Goal: Information Seeking & Learning: Learn about a topic

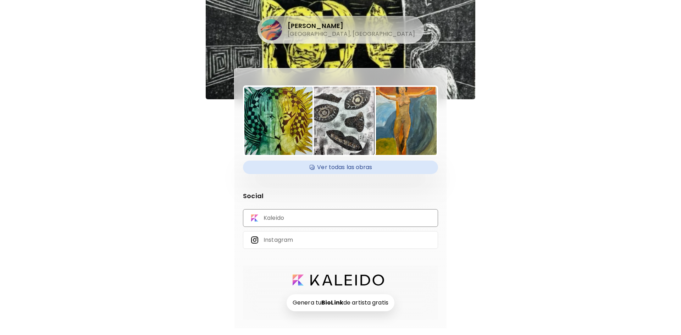
click at [282, 222] on p "Kaleido" at bounding box center [273, 218] width 21 height 8
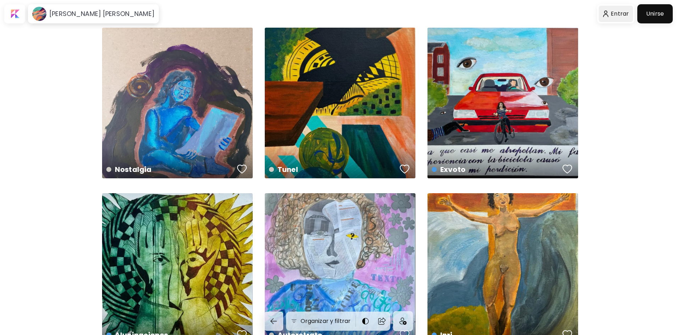
click at [625, 16] on div at bounding box center [616, 14] width 35 height 16
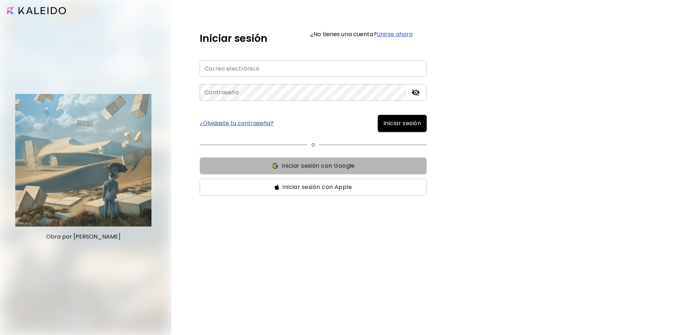
click at [333, 169] on span "Iniciar sesión con Google" at bounding box center [318, 166] width 73 height 9
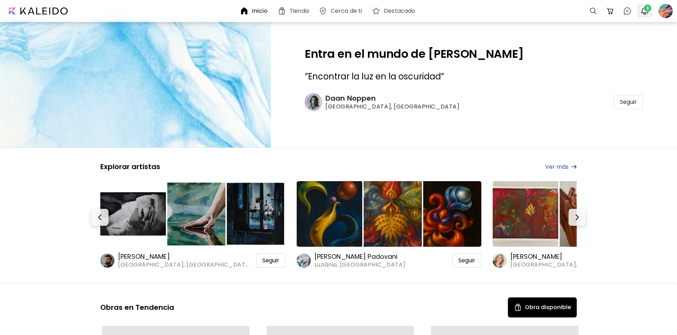
click at [642, 13] on img "button" at bounding box center [645, 11] width 9 height 9
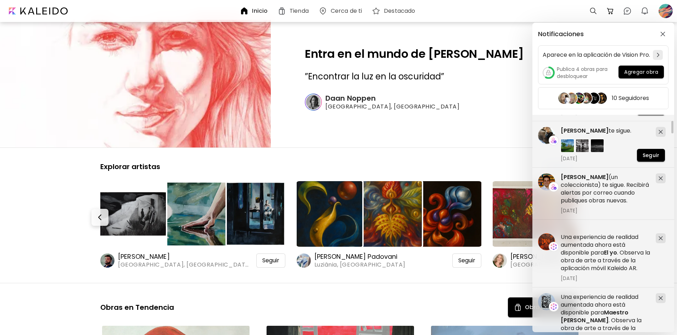
scroll to position [106, 0]
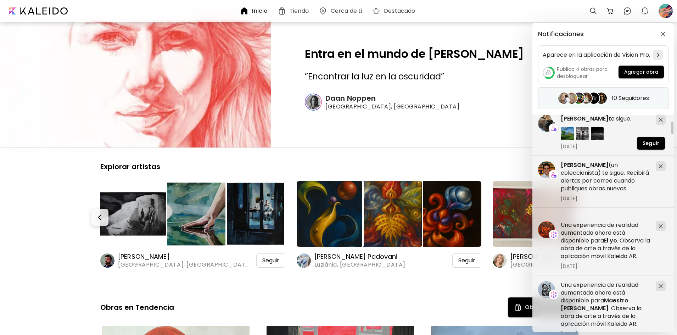
click at [618, 102] on h5 "10 Seguidores" at bounding box center [630, 98] width 37 height 7
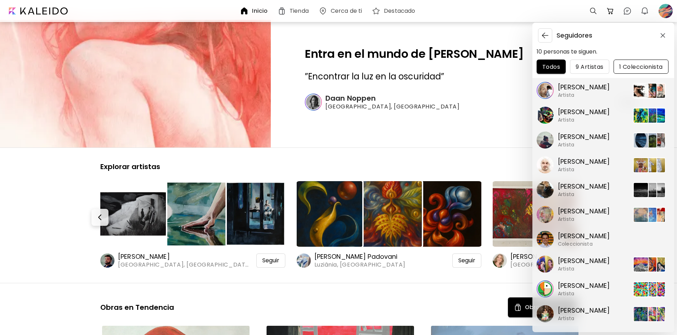
click at [636, 65] on span "1 Coleccionista" at bounding box center [642, 66] width 44 height 7
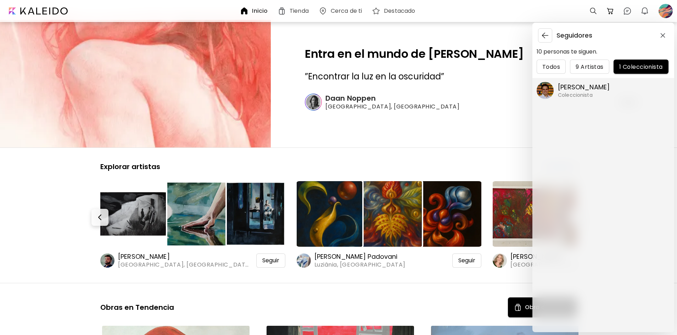
click at [577, 84] on p "[PERSON_NAME]" at bounding box center [584, 87] width 52 height 9
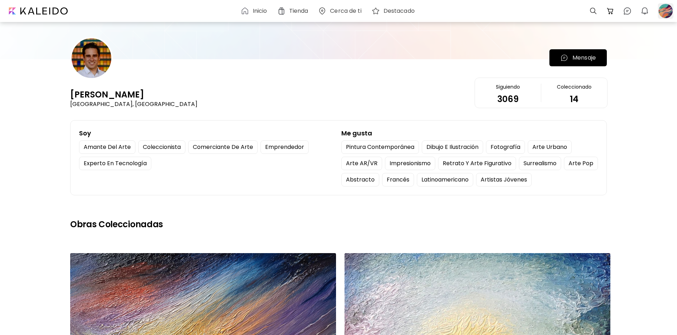
click at [668, 18] on div at bounding box center [666, 11] width 16 height 16
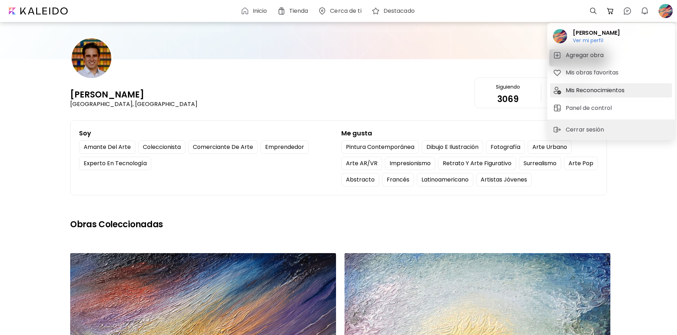
click at [599, 88] on h5 "Mis Reconocimientos" at bounding box center [596, 90] width 61 height 9
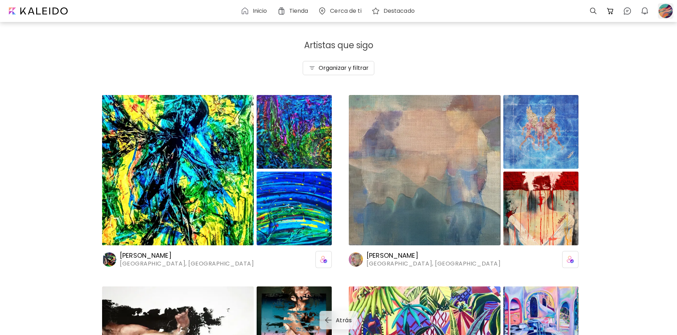
click at [664, 11] on div at bounding box center [666, 11] width 16 height 16
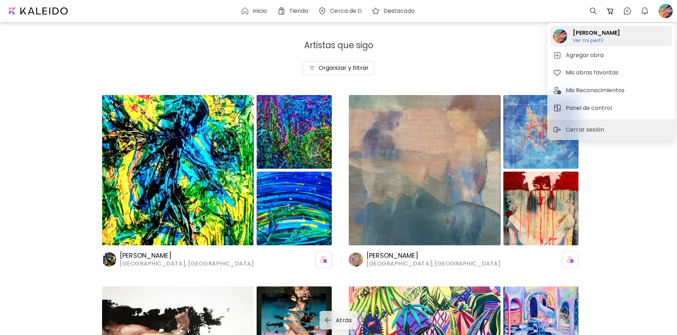
click at [590, 40] on h6 "Ver mi perfil" at bounding box center [596, 40] width 47 height 6
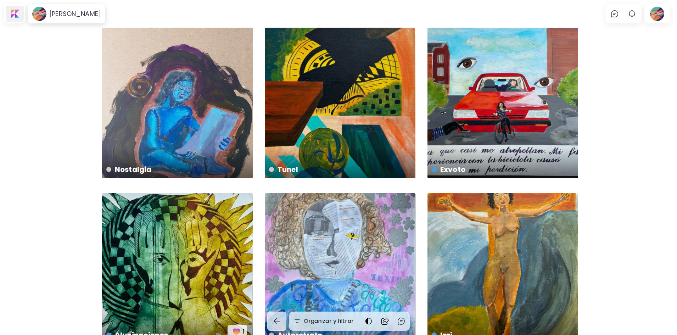
click at [18, 15] on div at bounding box center [15, 14] width 18 height 16
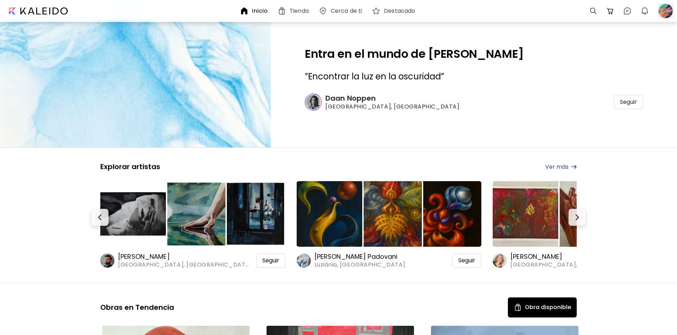
click at [663, 10] on div at bounding box center [666, 11] width 16 height 16
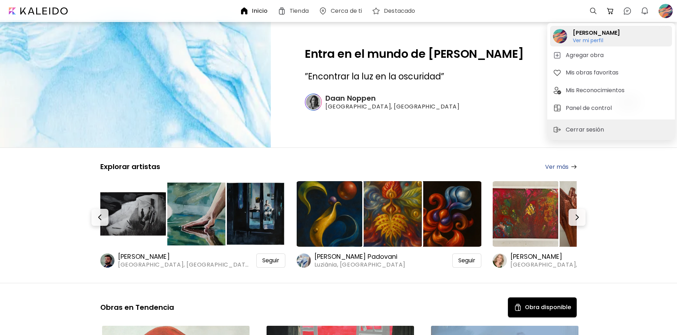
click at [587, 41] on h6 "Ver mi perfil" at bounding box center [596, 40] width 47 height 6
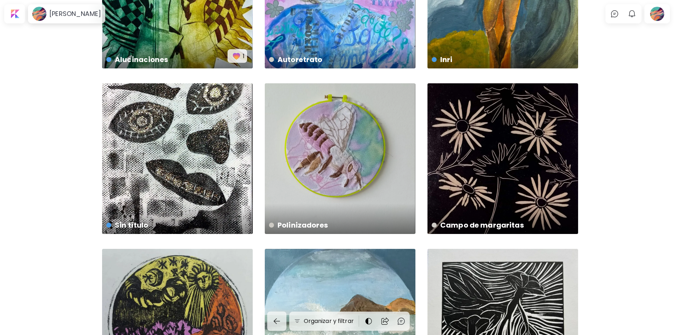
scroll to position [355, 0]
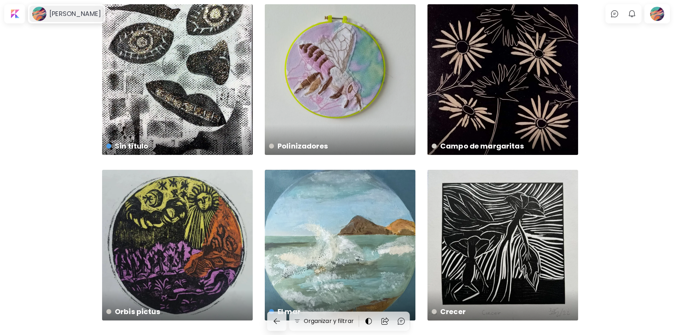
click at [91, 9] on div "[PERSON_NAME]" at bounding box center [66, 14] width 74 height 16
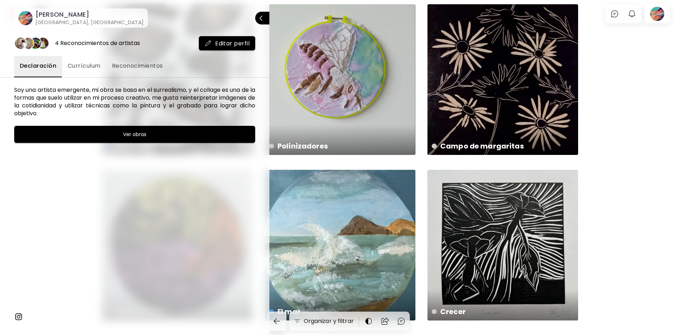
click at [76, 62] on span "Currículum" at bounding box center [84, 66] width 33 height 9
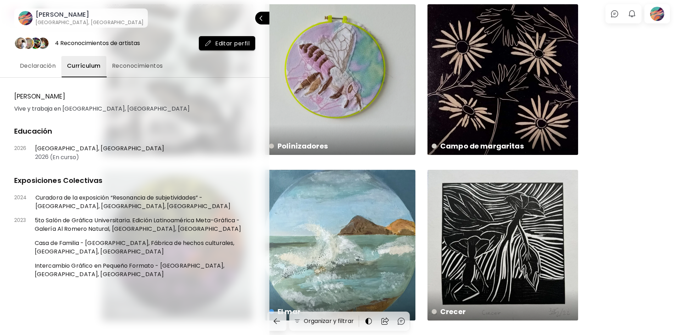
click at [122, 65] on span "Reconocimientos" at bounding box center [137, 66] width 51 height 9
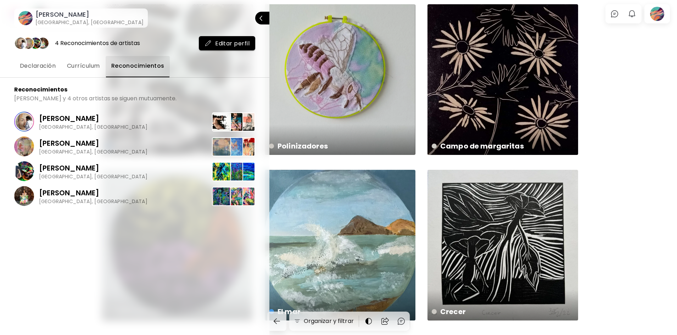
click at [81, 69] on span "Currículum" at bounding box center [83, 66] width 33 height 9
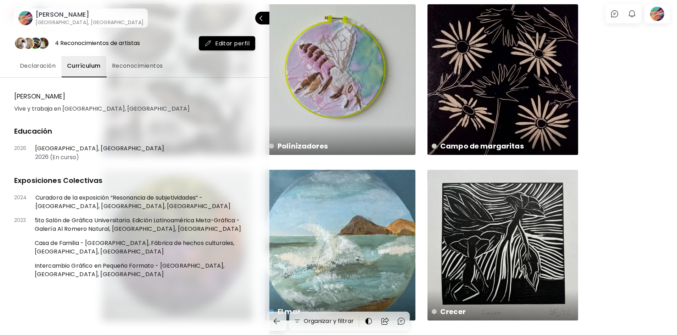
click at [35, 69] on span "Declaración" at bounding box center [38, 66] width 36 height 9
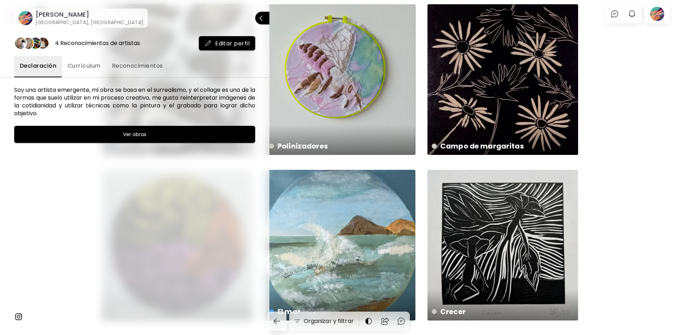
click at [583, 171] on div at bounding box center [338, 167] width 677 height 335
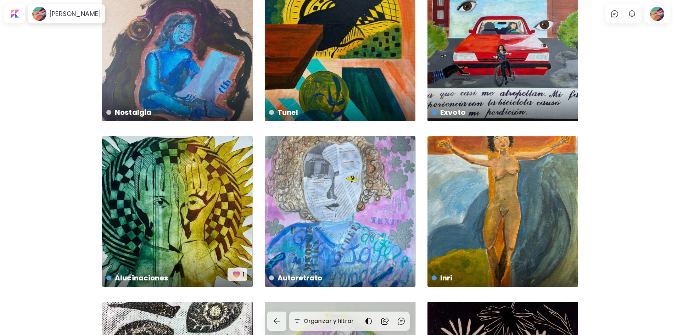
scroll to position [0, 0]
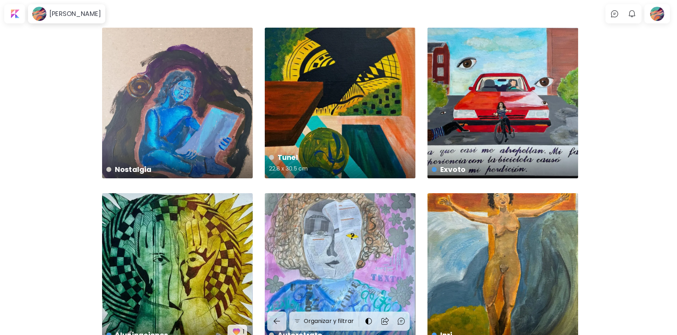
click at [345, 88] on div "Tunel 22.8 x 30.5 cm" at bounding box center [340, 103] width 151 height 151
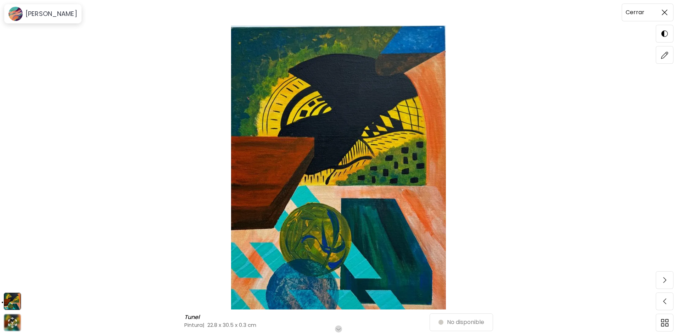
click at [668, 10] on span at bounding box center [664, 12] width 15 height 15
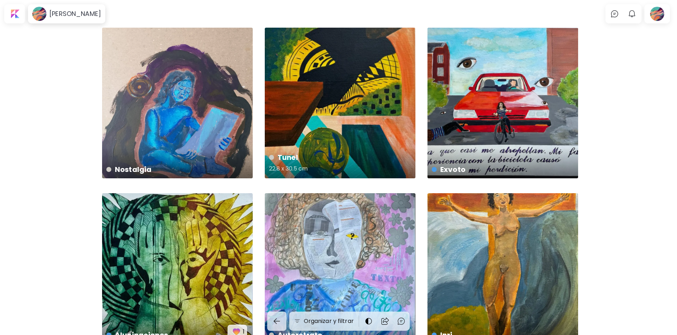
scroll to position [106, 0]
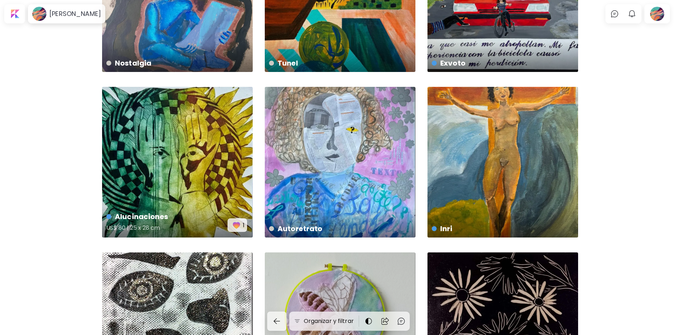
click at [234, 227] on img "button" at bounding box center [237, 225] width 10 height 10
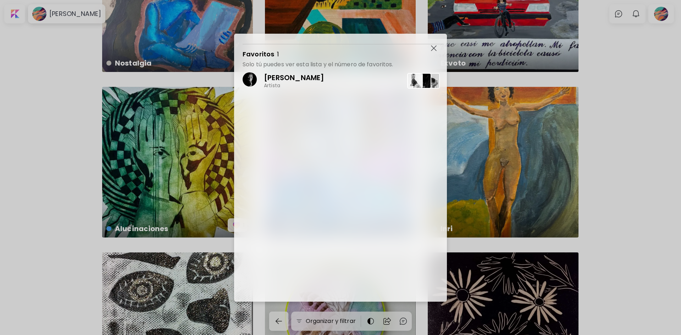
click at [431, 46] on img "button" at bounding box center [434, 48] width 6 height 6
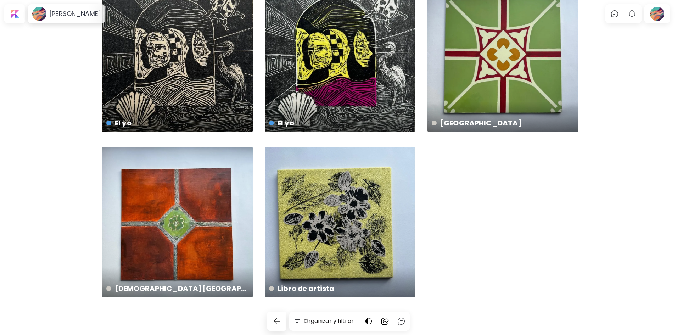
scroll to position [1207, 0]
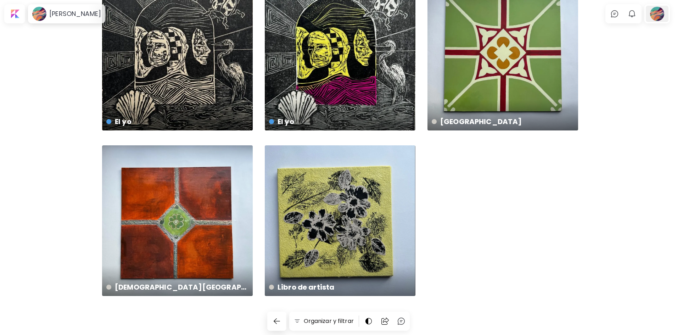
click at [659, 10] on div at bounding box center [657, 14] width 23 height 16
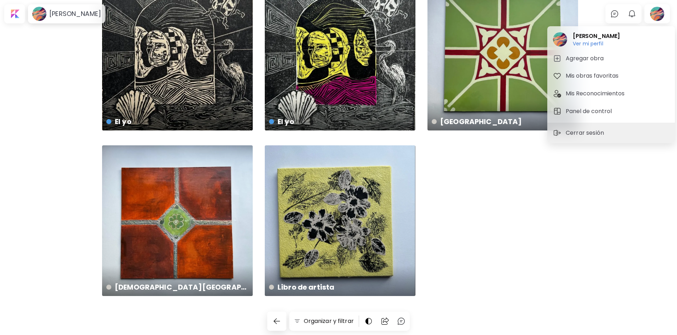
click at [557, 161] on div at bounding box center [338, 167] width 677 height 335
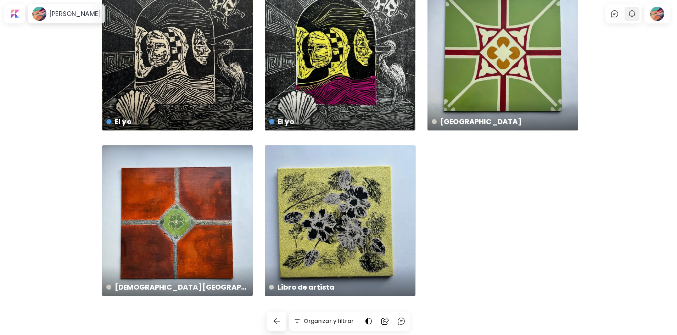
click at [632, 19] on button "0" at bounding box center [632, 14] width 12 height 12
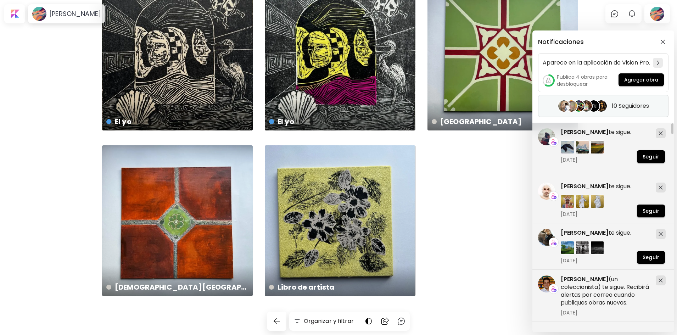
click at [615, 109] on h5 "10 Seguidores" at bounding box center [630, 105] width 37 height 7
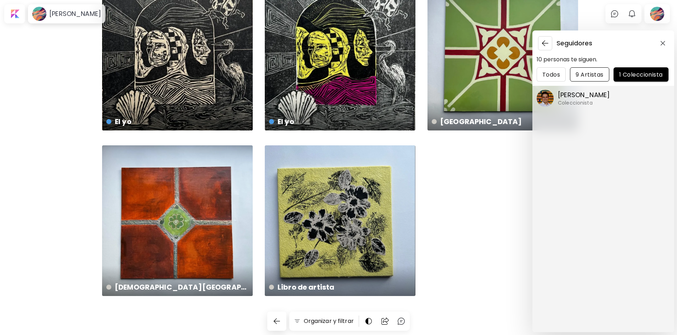
click at [587, 76] on span "9 Artistas" at bounding box center [590, 74] width 28 height 7
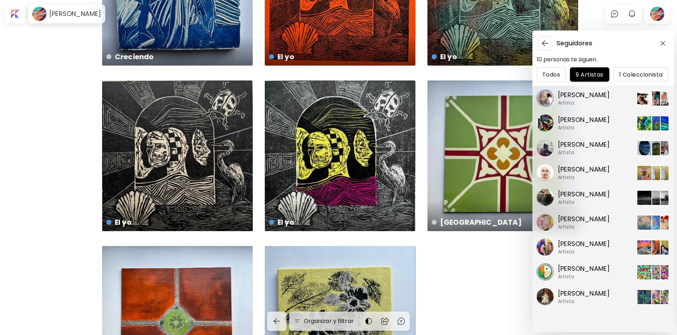
scroll to position [1101, 0]
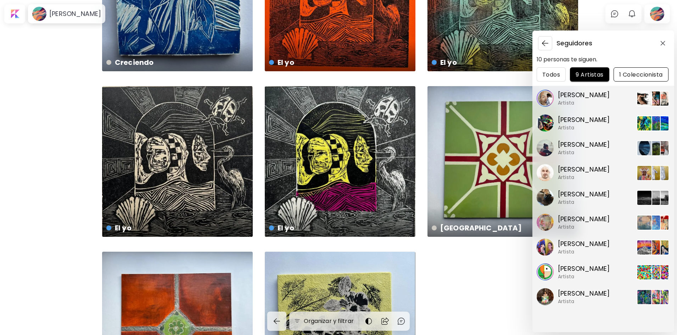
click at [637, 70] on button "1 Coleccionista" at bounding box center [641, 74] width 55 height 14
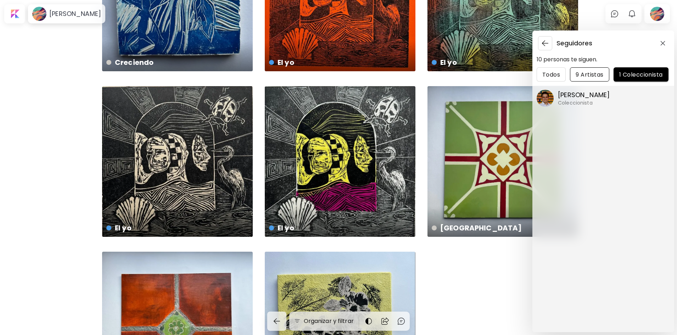
click at [592, 69] on button "9 Artistas" at bounding box center [589, 74] width 39 height 14
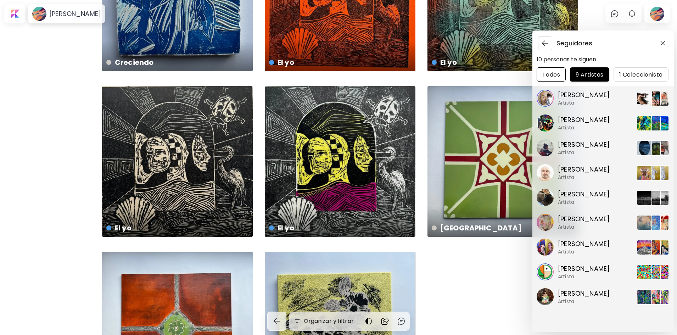
click at [548, 71] on span "Todos" at bounding box center [552, 74] width 18 height 7
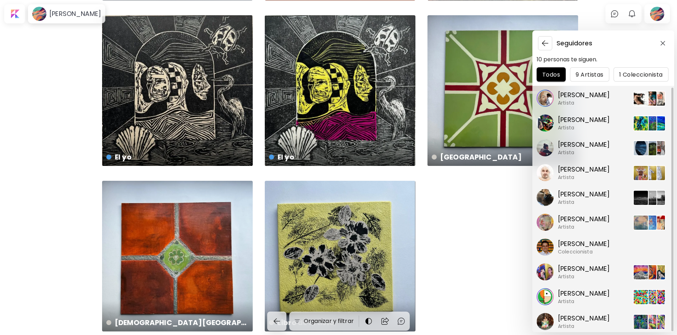
scroll to position [0, 0]
click at [634, 10] on div "Seguidores 10 personas te siguen. Todos 9 Artistas 1 Coleccionista Saul Sotelo …" at bounding box center [338, 167] width 677 height 335
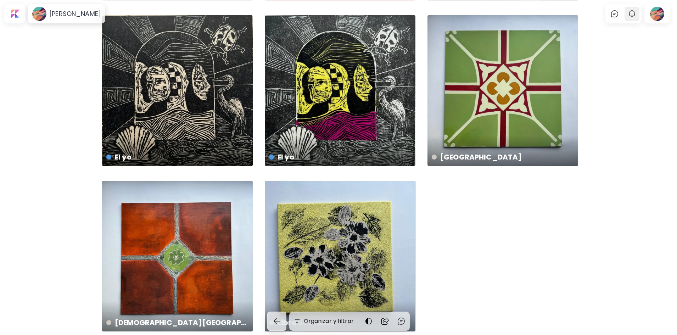
click at [634, 13] on img "button" at bounding box center [632, 14] width 9 height 9
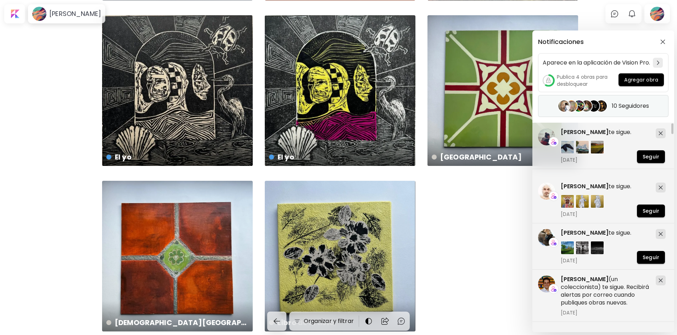
click at [605, 109] on image at bounding box center [601, 105] width 11 height 11
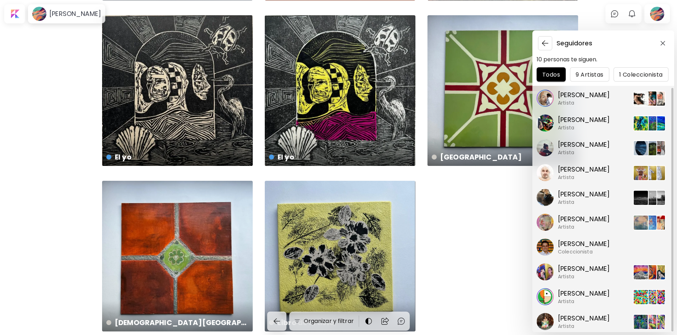
scroll to position [1207, 0]
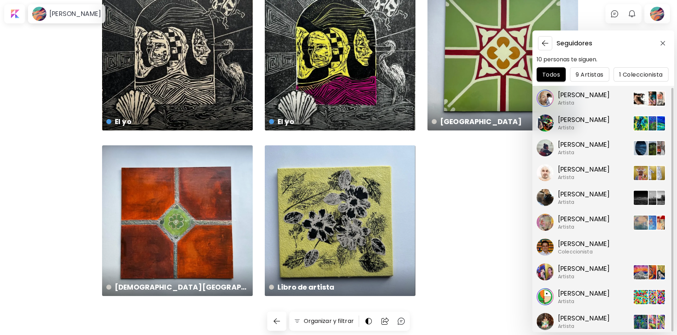
click at [13, 16] on div "Seguidores 10 personas te siguen. Todos 9 Artistas 1 Coleccionista Saul Sotelo …" at bounding box center [338, 167] width 677 height 335
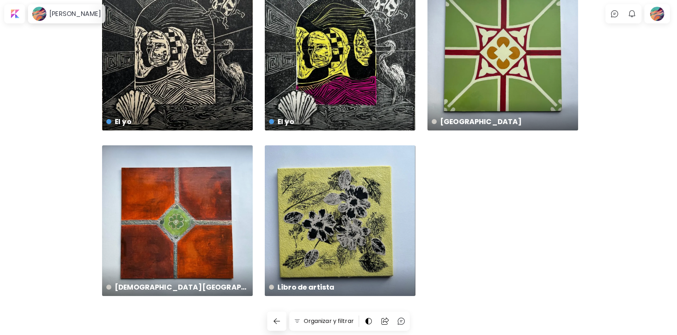
click at [13, 16] on div at bounding box center [15, 14] width 18 height 16
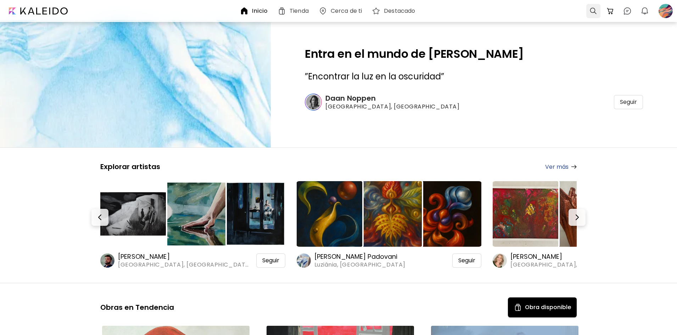
click at [592, 7] on div at bounding box center [594, 11] width 14 height 14
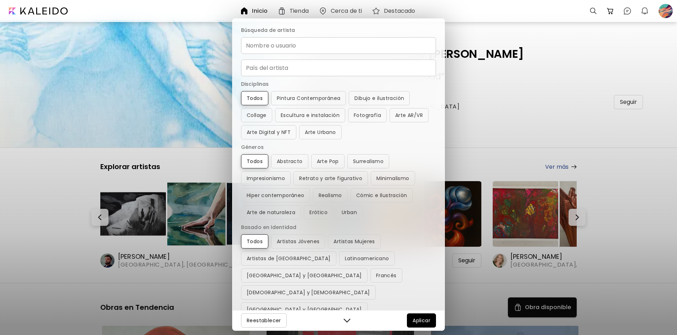
click at [614, 103] on div "Búsqueda de artista Nombre o usuario Nombre o usuario País del artista País del…" at bounding box center [338, 167] width 677 height 335
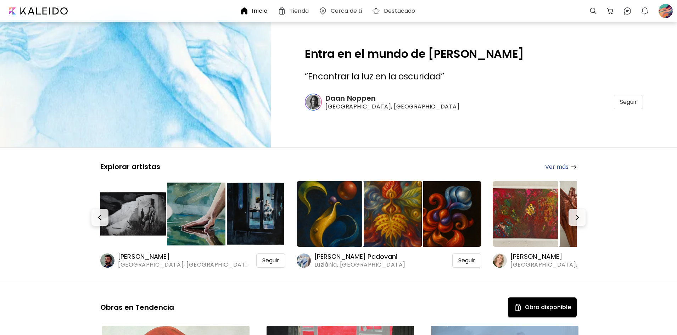
click at [352, 12] on h6 "Cerca de ti" at bounding box center [346, 11] width 31 height 6
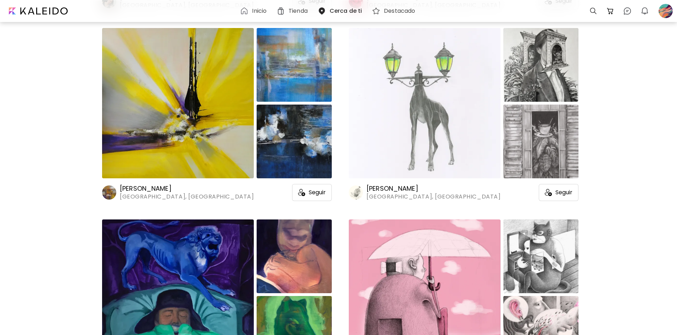
scroll to position [1738, 0]
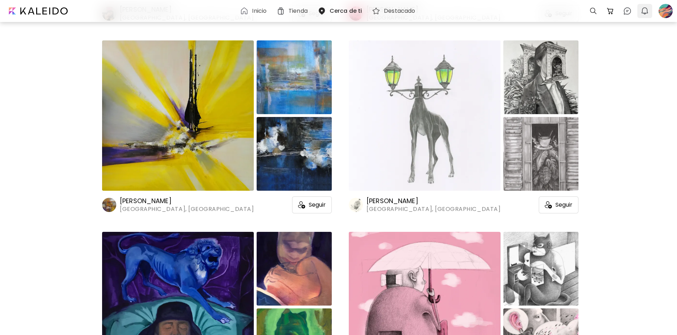
click at [645, 12] on img "button" at bounding box center [645, 11] width 9 height 9
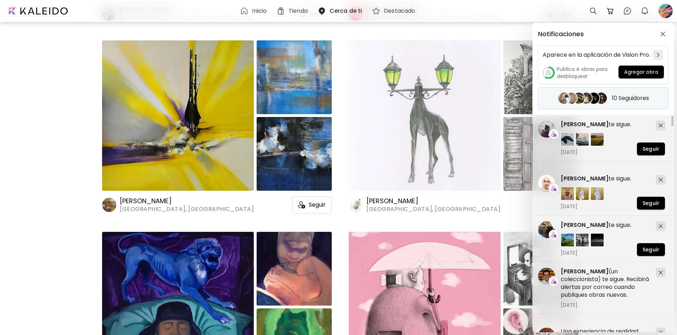
click at [604, 102] on image at bounding box center [601, 98] width 11 height 11
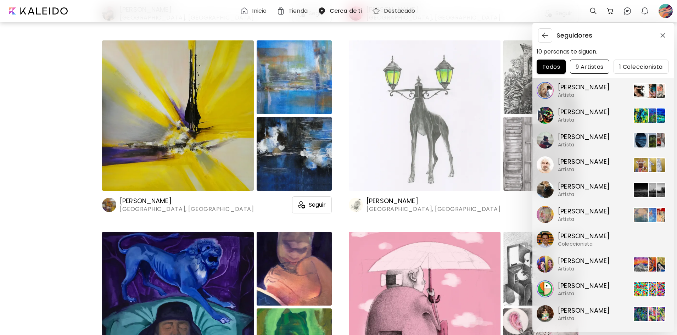
click at [605, 67] on button "9 Artistas" at bounding box center [589, 67] width 39 height 14
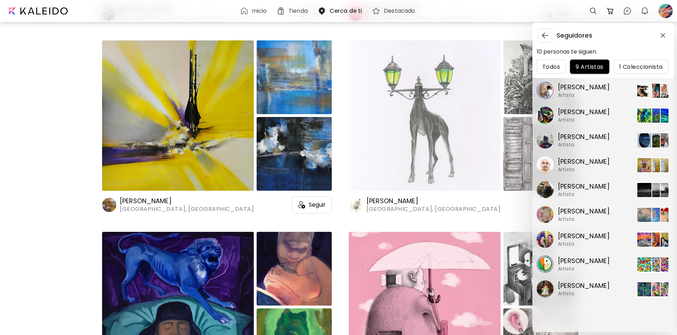
click at [667, 11] on div "Seguidores 10 personas te siguen. Todos 9 Artistas 1 Coleccionista Saul Sotelo …" at bounding box center [338, 167] width 677 height 335
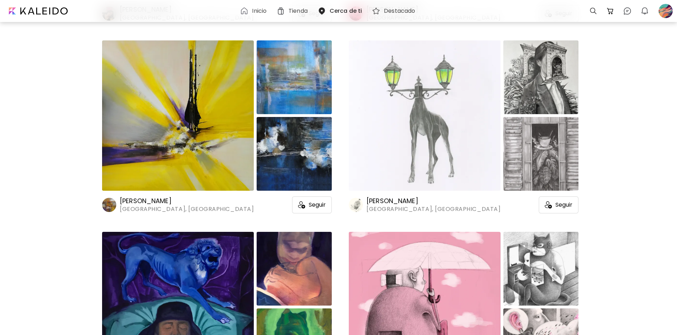
click at [667, 11] on div at bounding box center [666, 11] width 16 height 16
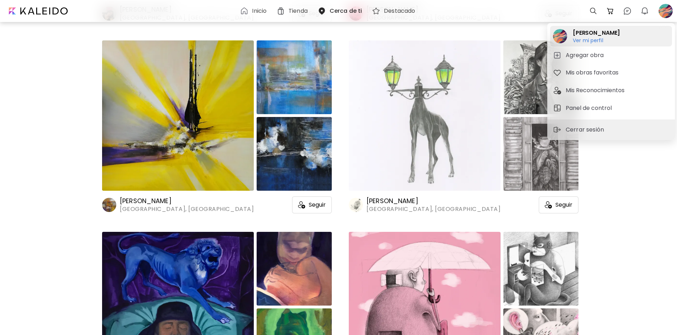
click at [593, 40] on h6 "Ver mi perfil" at bounding box center [596, 40] width 47 height 6
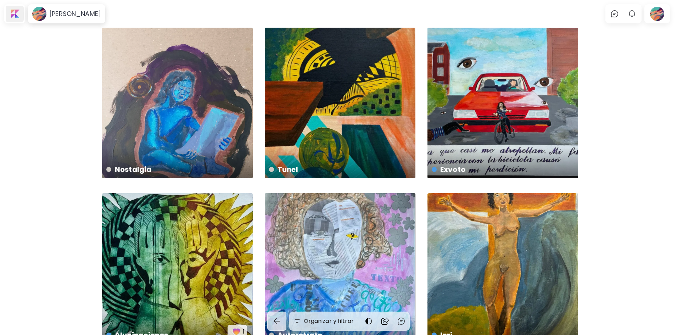
click at [15, 14] on div at bounding box center [15, 14] width 18 height 16
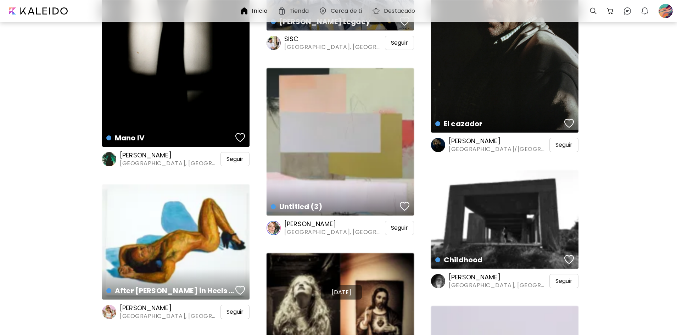
scroll to position [1844, 0]
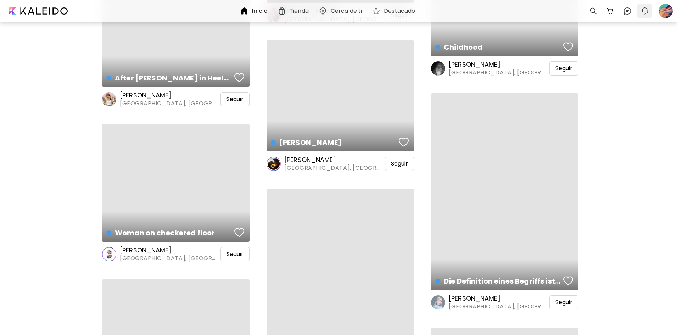
click at [644, 14] on img "button" at bounding box center [645, 11] width 9 height 9
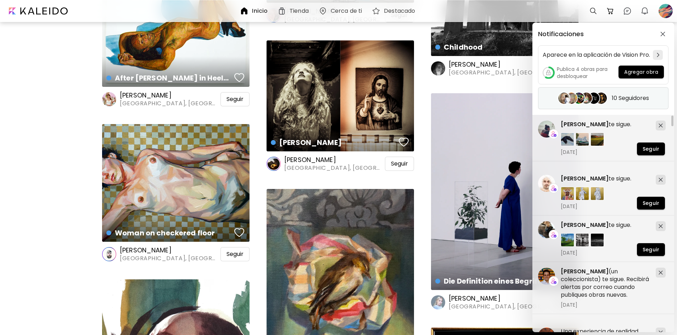
click at [595, 100] on image at bounding box center [593, 98] width 11 height 11
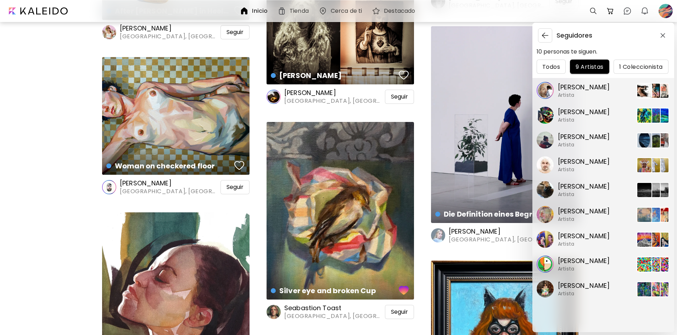
scroll to position [1915, 0]
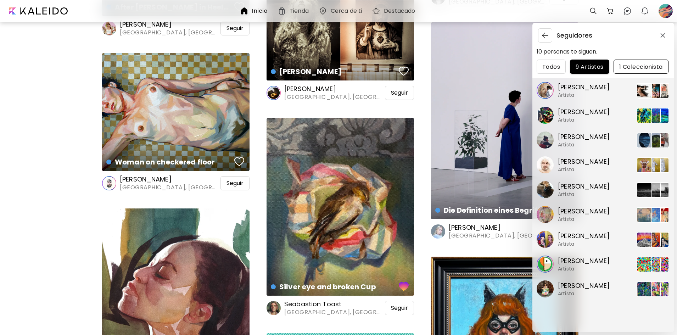
click at [638, 72] on button "1 Coleccionista" at bounding box center [641, 67] width 55 height 14
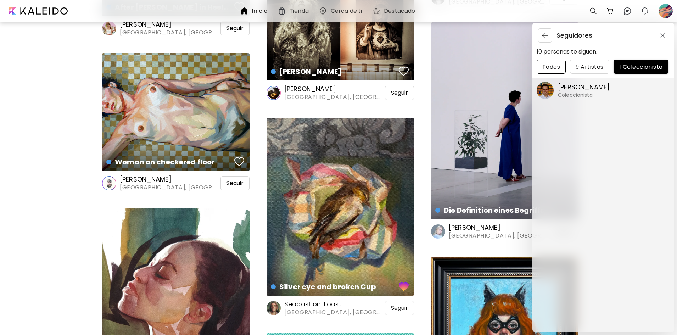
click at [548, 66] on span "Todos" at bounding box center [552, 66] width 18 height 7
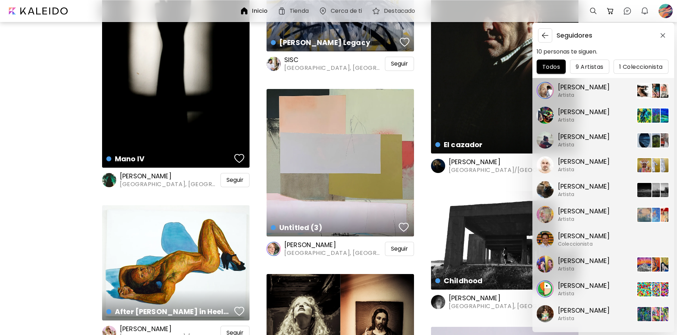
scroll to position [1560, 0]
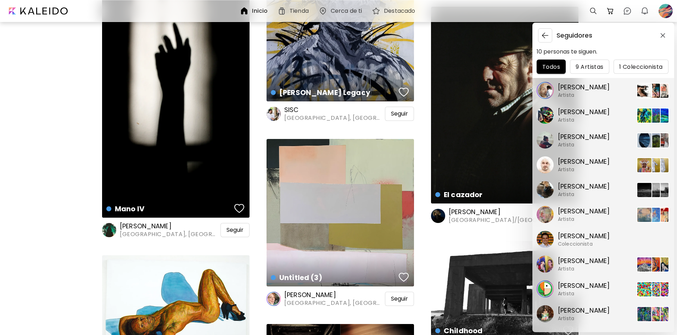
click at [589, 9] on div "Seguidores 10 personas te siguen. Todos 9 Artistas 1 Coleccionista Saul Sotelo …" at bounding box center [338, 167] width 677 height 335
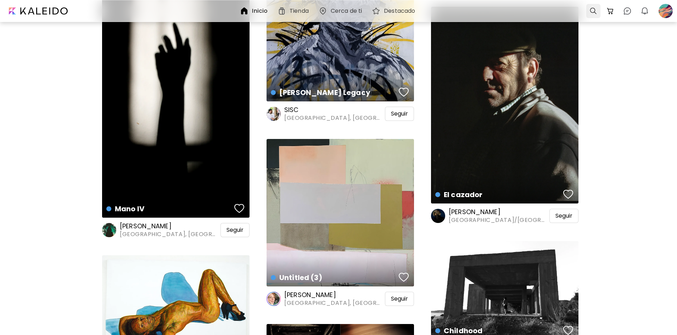
click at [593, 11] on div at bounding box center [594, 11] width 14 height 14
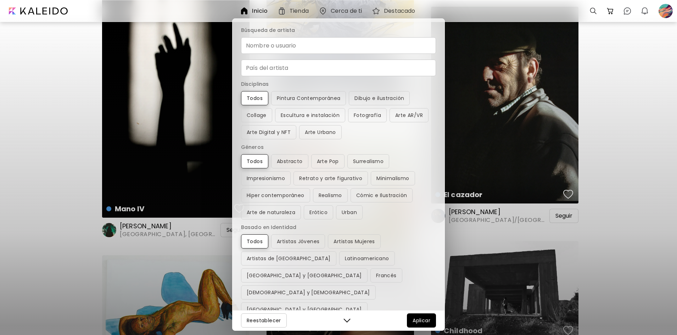
click at [296, 43] on input "Nombre o usuario" at bounding box center [338, 45] width 195 height 17
type input "**"
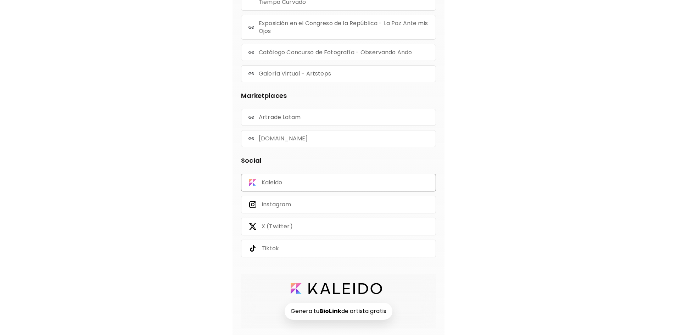
scroll to position [291, 0]
click at [275, 174] on div "Kaleido" at bounding box center [338, 181] width 195 height 18
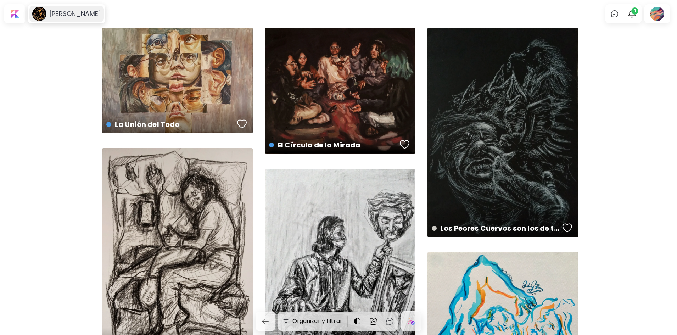
click at [52, 9] on div "[PERSON_NAME]" at bounding box center [66, 14] width 74 height 16
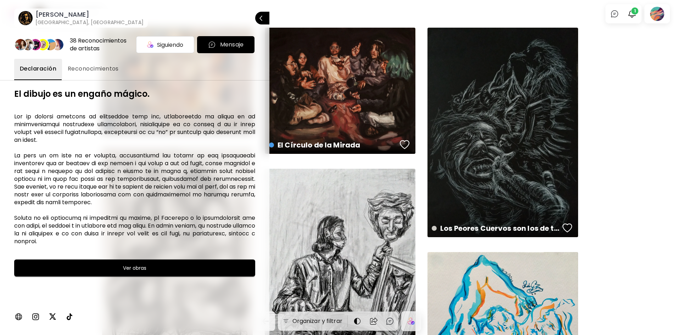
click at [94, 78] on button "Reconocimientos" at bounding box center [93, 69] width 62 height 21
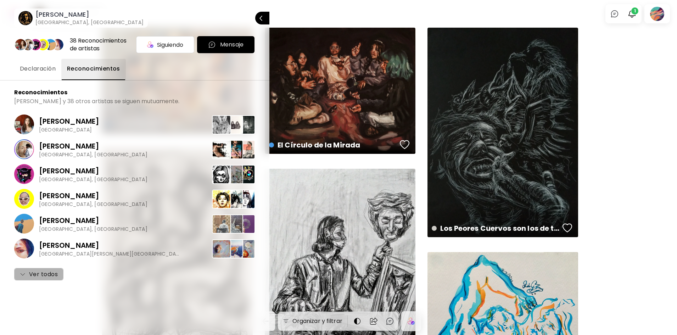
click at [49, 272] on span "Ver todos" at bounding box center [39, 274] width 38 height 9
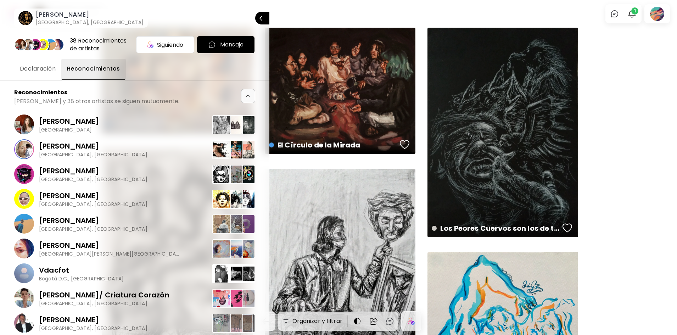
click at [49, 72] on span "Declaración" at bounding box center [38, 69] width 36 height 9
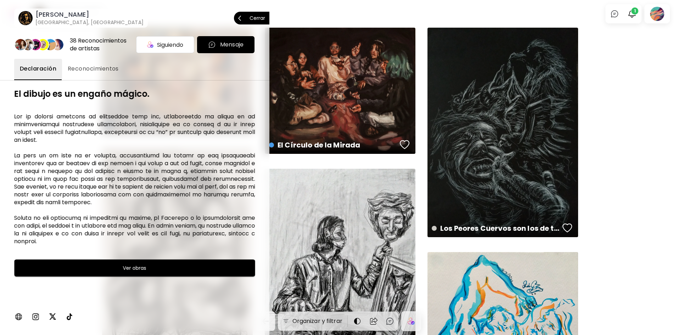
click at [263, 19] on p "Cerrar" at bounding box center [258, 18] width 16 height 5
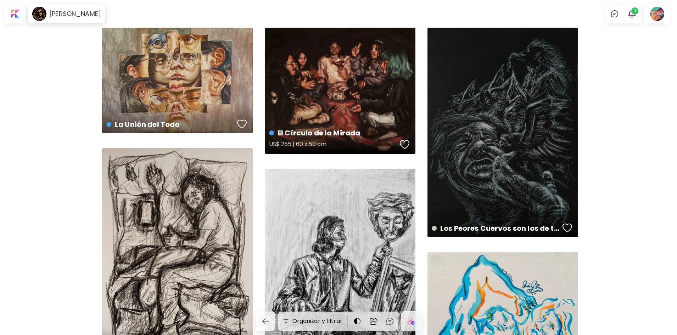
click at [378, 109] on div "El Círculo de la Mirada US$ 255 | 60 x 50 cm" at bounding box center [340, 91] width 151 height 126
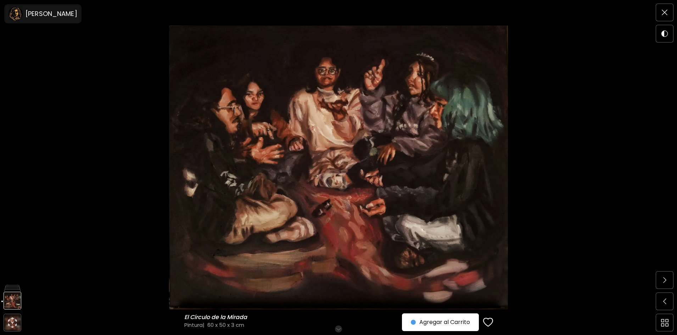
click at [568, 134] on img at bounding box center [339, 168] width 618 height 284
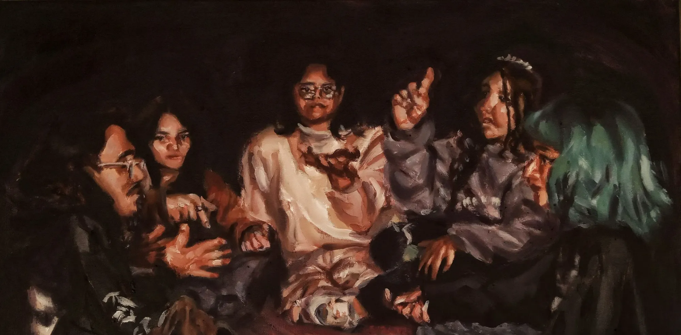
click at [606, 89] on img at bounding box center [340, 285] width 681 height 570
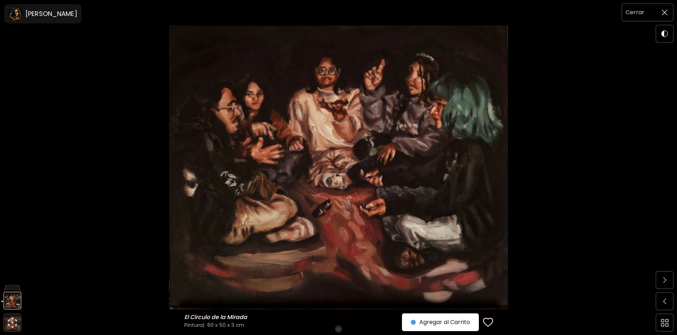
click at [660, 17] on span at bounding box center [664, 12] width 15 height 15
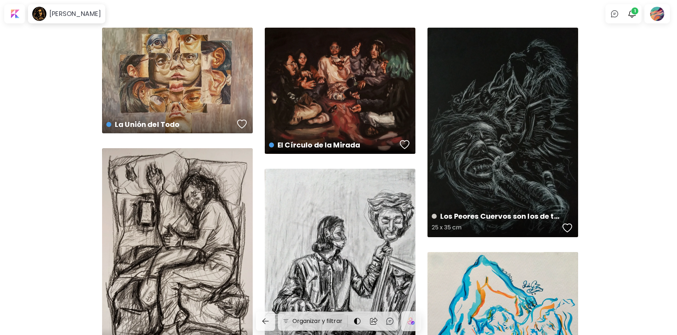
click at [552, 103] on div "Los Peores Cuervos son los de tu Cabeza 25 x 35 cm" at bounding box center [503, 133] width 151 height 210
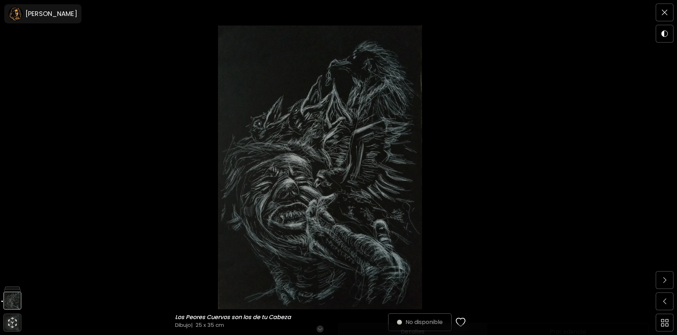
scroll to position [71, 0]
click at [523, 132] on img at bounding box center [320, 168] width 581 height 284
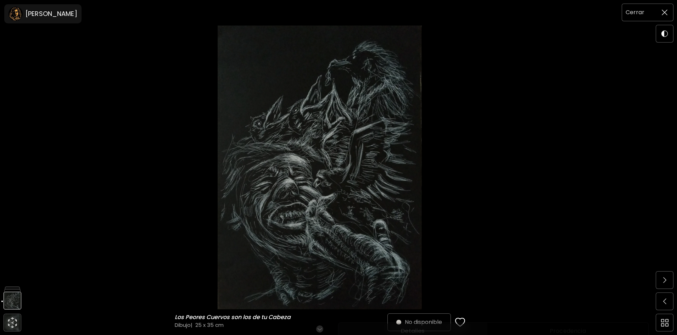
click at [664, 13] on img at bounding box center [665, 13] width 6 height 6
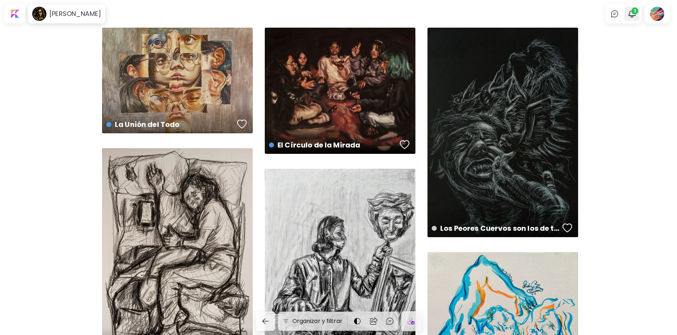
click at [638, 11] on span "1" at bounding box center [635, 10] width 7 height 7
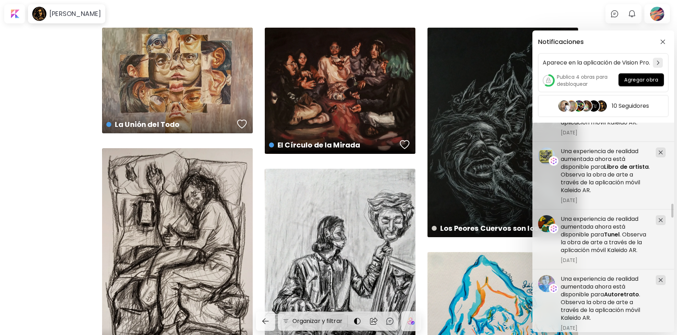
scroll to position [1383, 0]
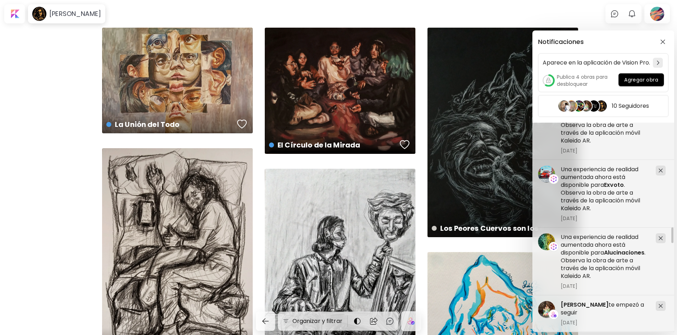
click at [662, 16] on div "Notificaciones Aparece en la aplicación de Vision Pro. Publica 4 obras para des…" at bounding box center [338, 167] width 677 height 335
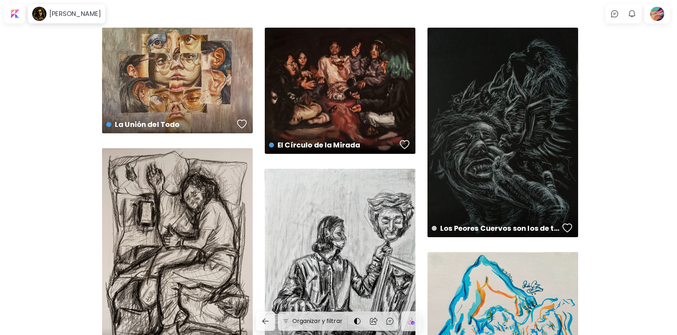
click at [662, 16] on div at bounding box center [657, 14] width 23 height 16
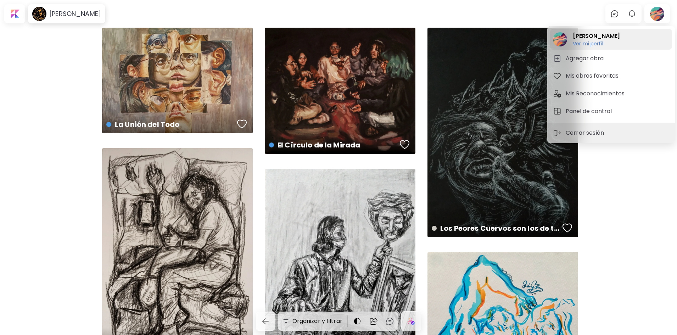
click at [595, 44] on h6 "Ver mi perfil" at bounding box center [596, 43] width 47 height 6
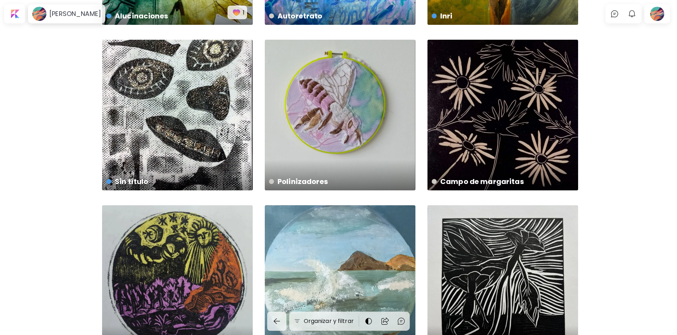
scroll to position [461, 0]
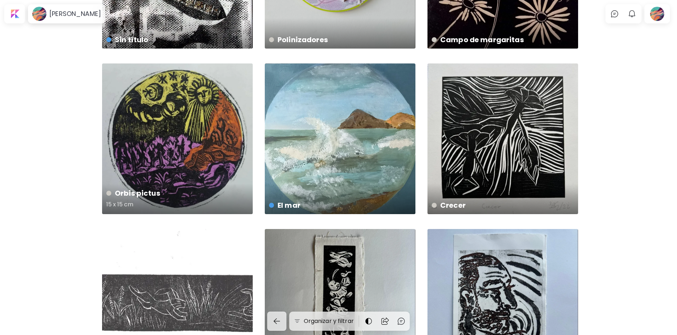
click at [152, 162] on div "Orbis pictus 15 x 15 cm" at bounding box center [177, 138] width 151 height 151
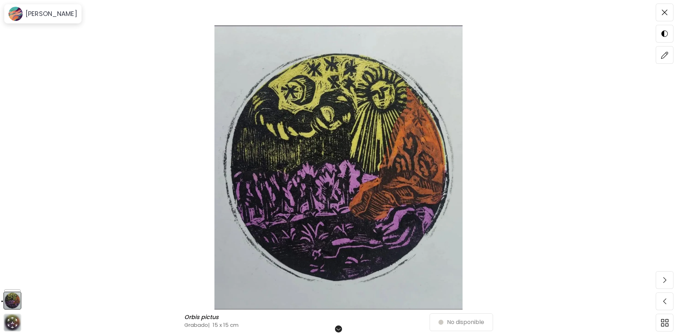
click at [516, 162] on img at bounding box center [339, 168] width 618 height 284
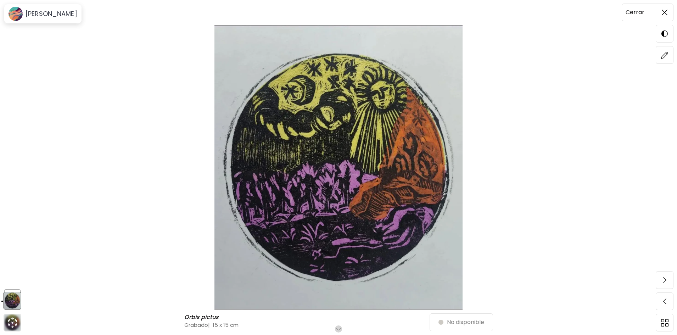
click at [666, 12] on img at bounding box center [665, 13] width 6 height 6
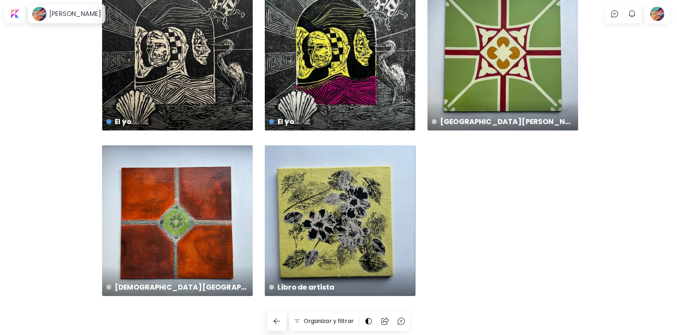
scroll to position [1065, 0]
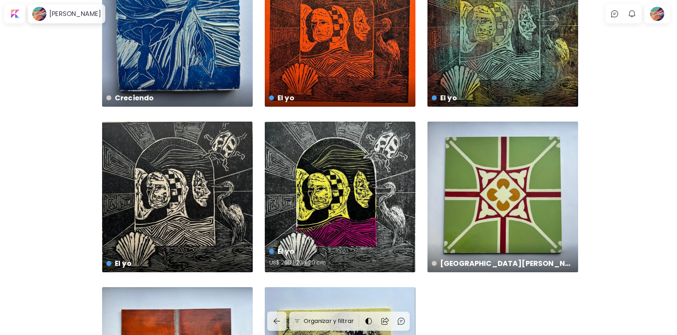
click at [349, 167] on div "El yo US$ 200 | 20 x 20 cm" at bounding box center [340, 197] width 151 height 151
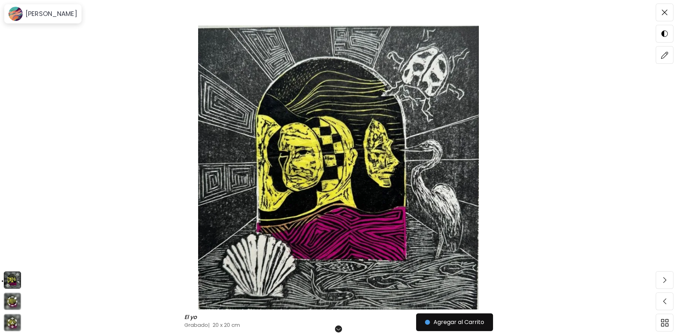
click at [550, 166] on img at bounding box center [339, 168] width 618 height 284
